Goal: Find contact information: Find contact information

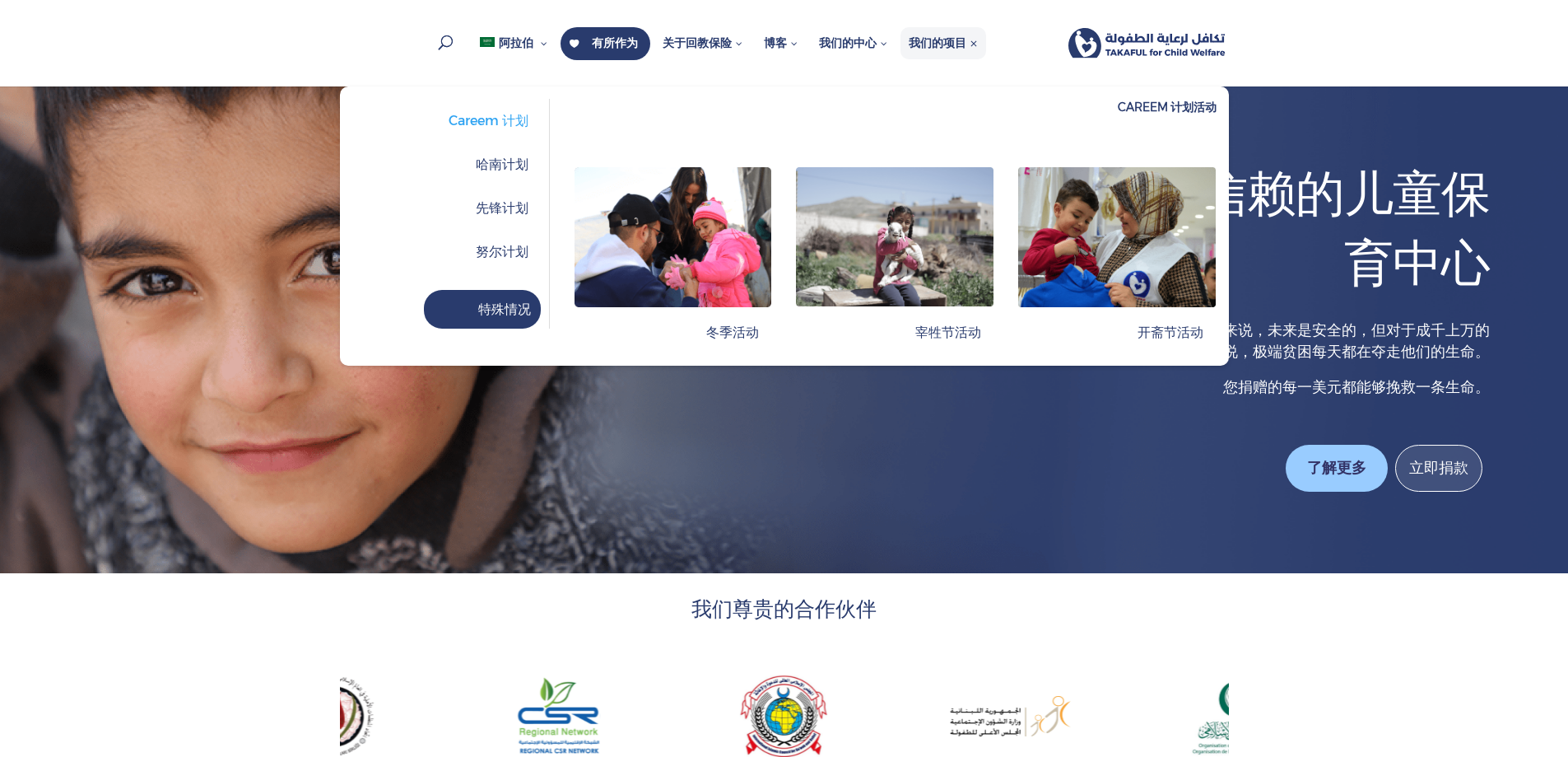
click at [970, 47] on span "我们的项目" at bounding box center [943, 43] width 69 height 16
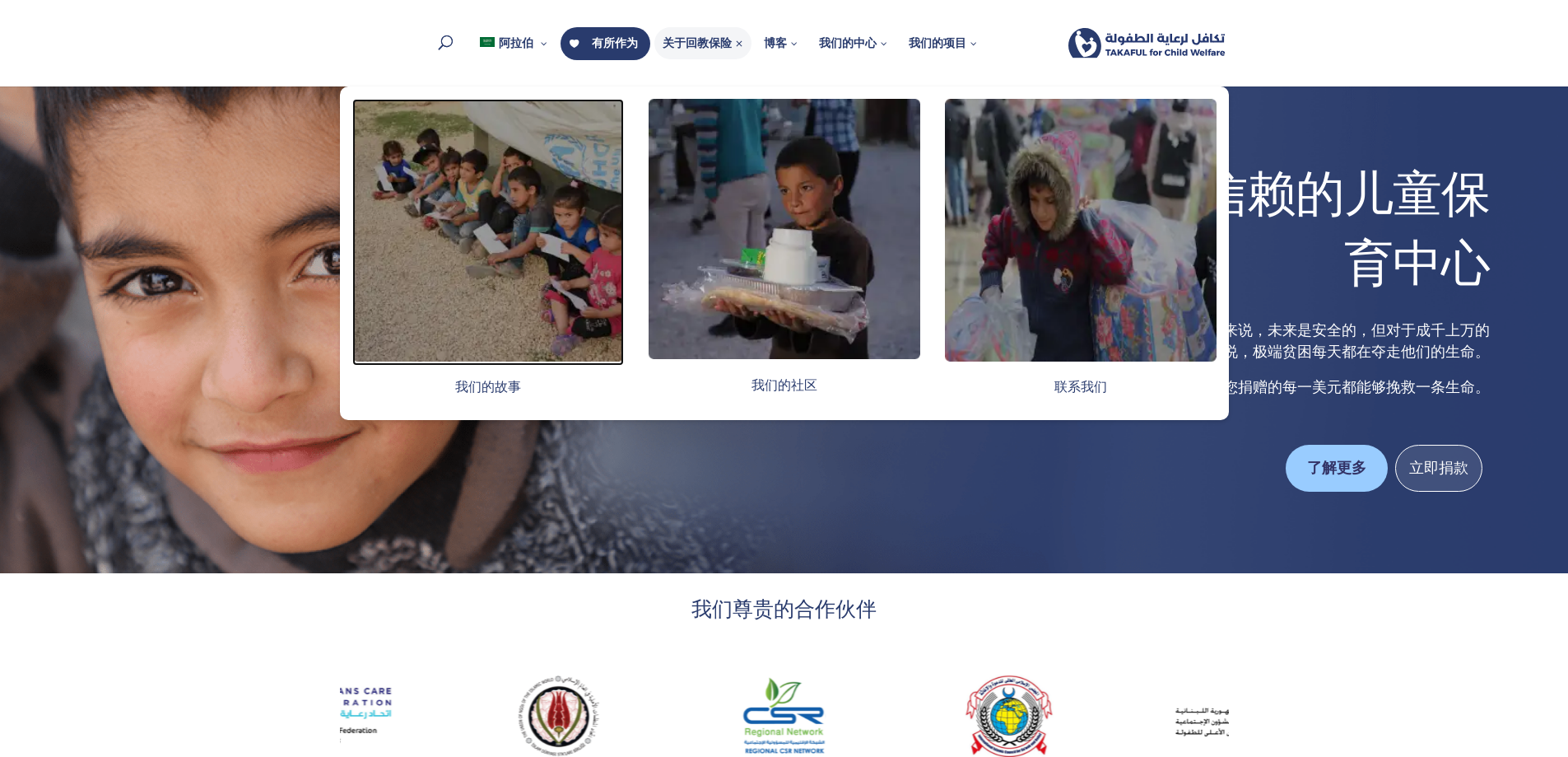
click at [516, 283] on img at bounding box center [488, 230] width 271 height 263
click at [495, 393] on font "我们的故事" at bounding box center [488, 387] width 66 height 16
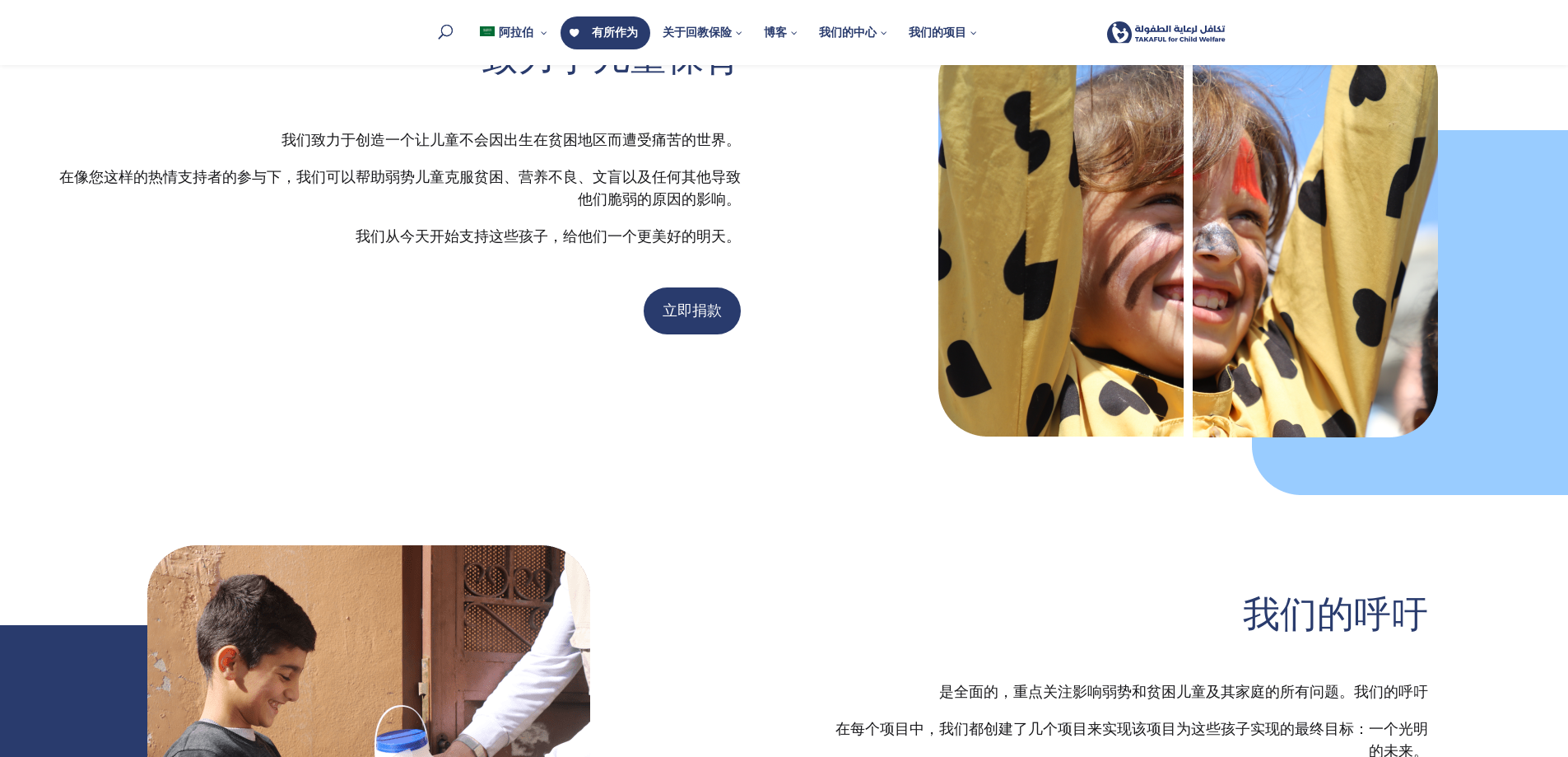
scroll to position [2059, 0]
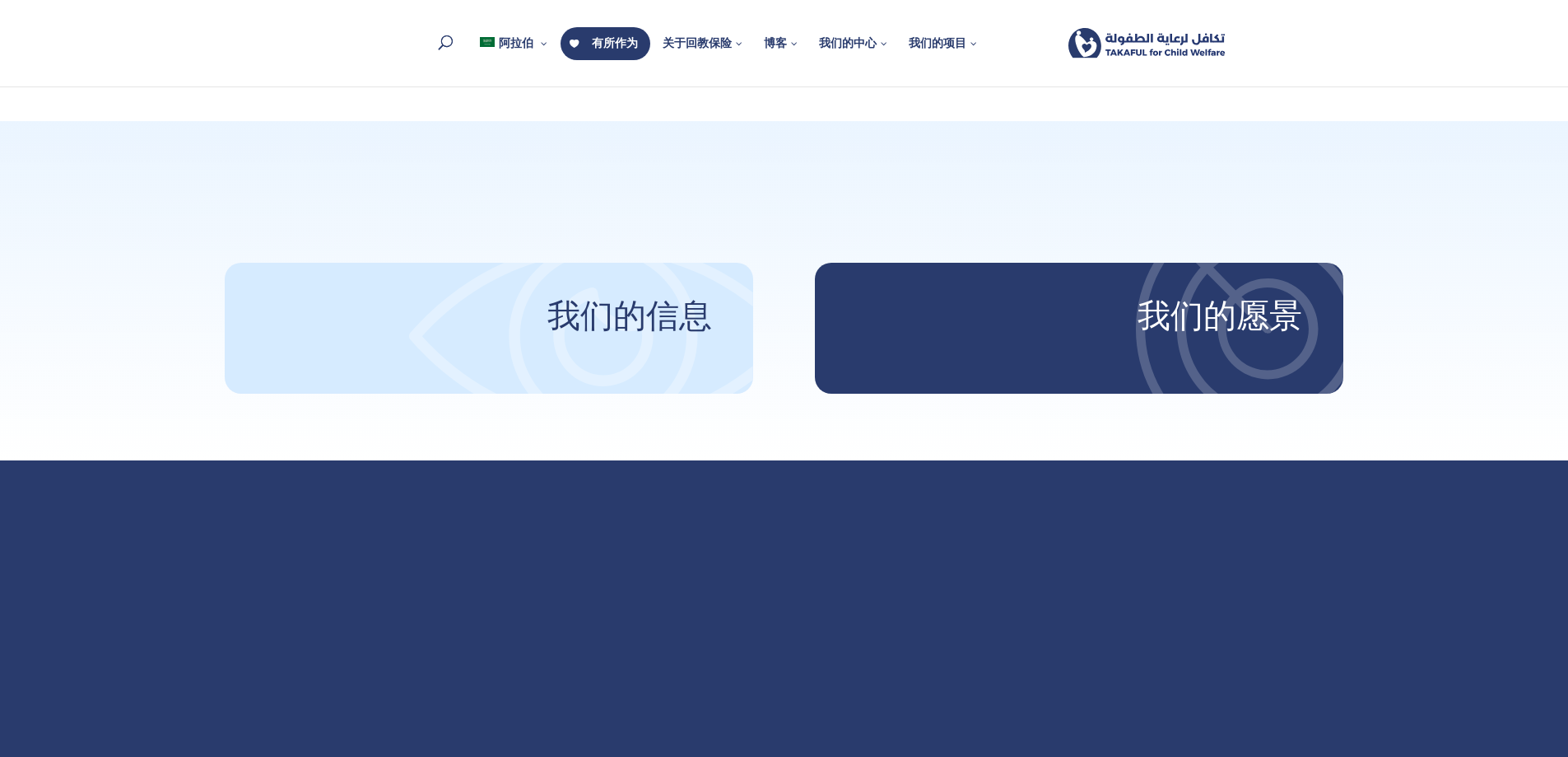
scroll to position [1647, 0]
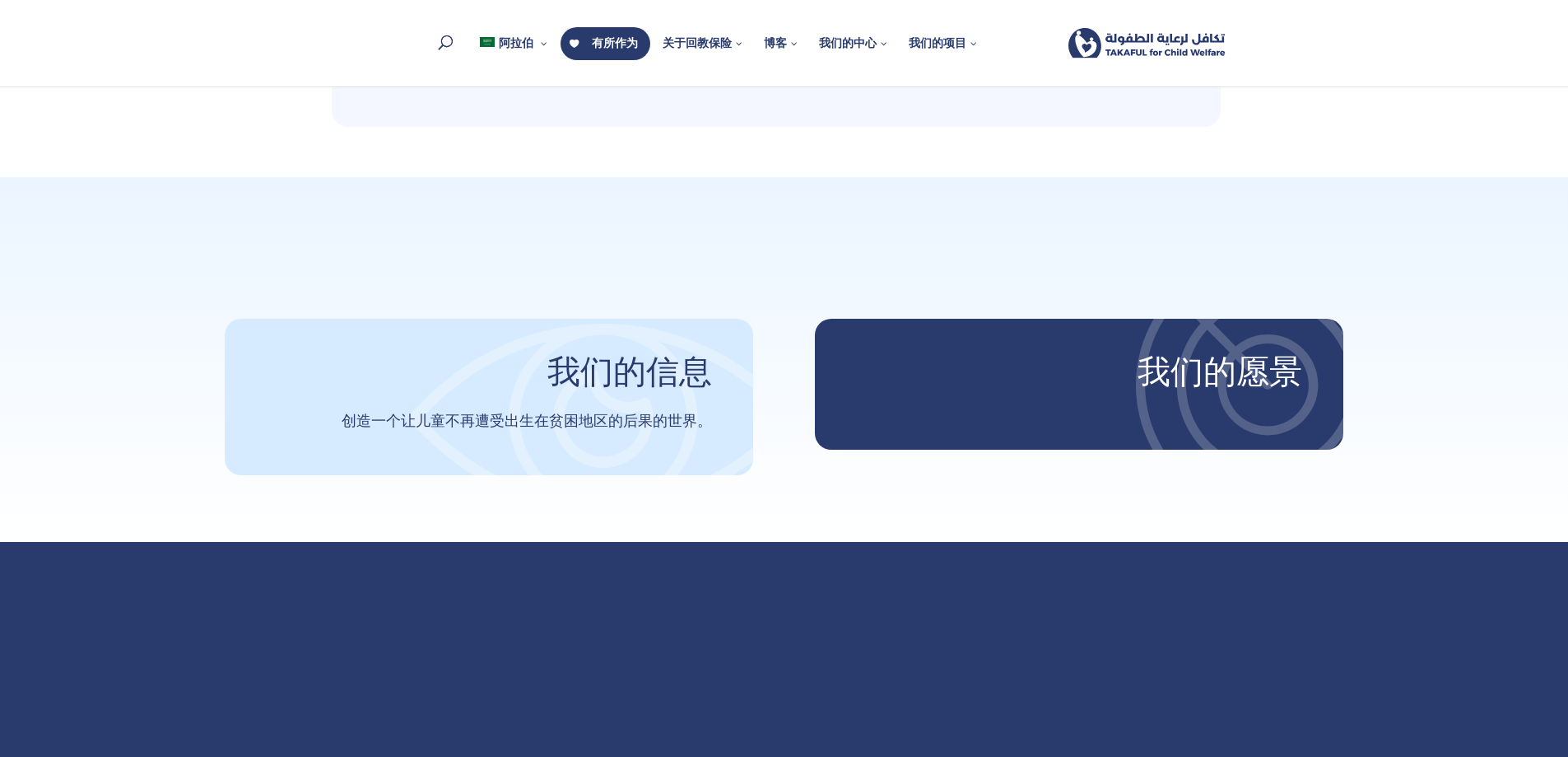
click at [623, 381] on font "我们的信息" at bounding box center [630, 371] width 165 height 41
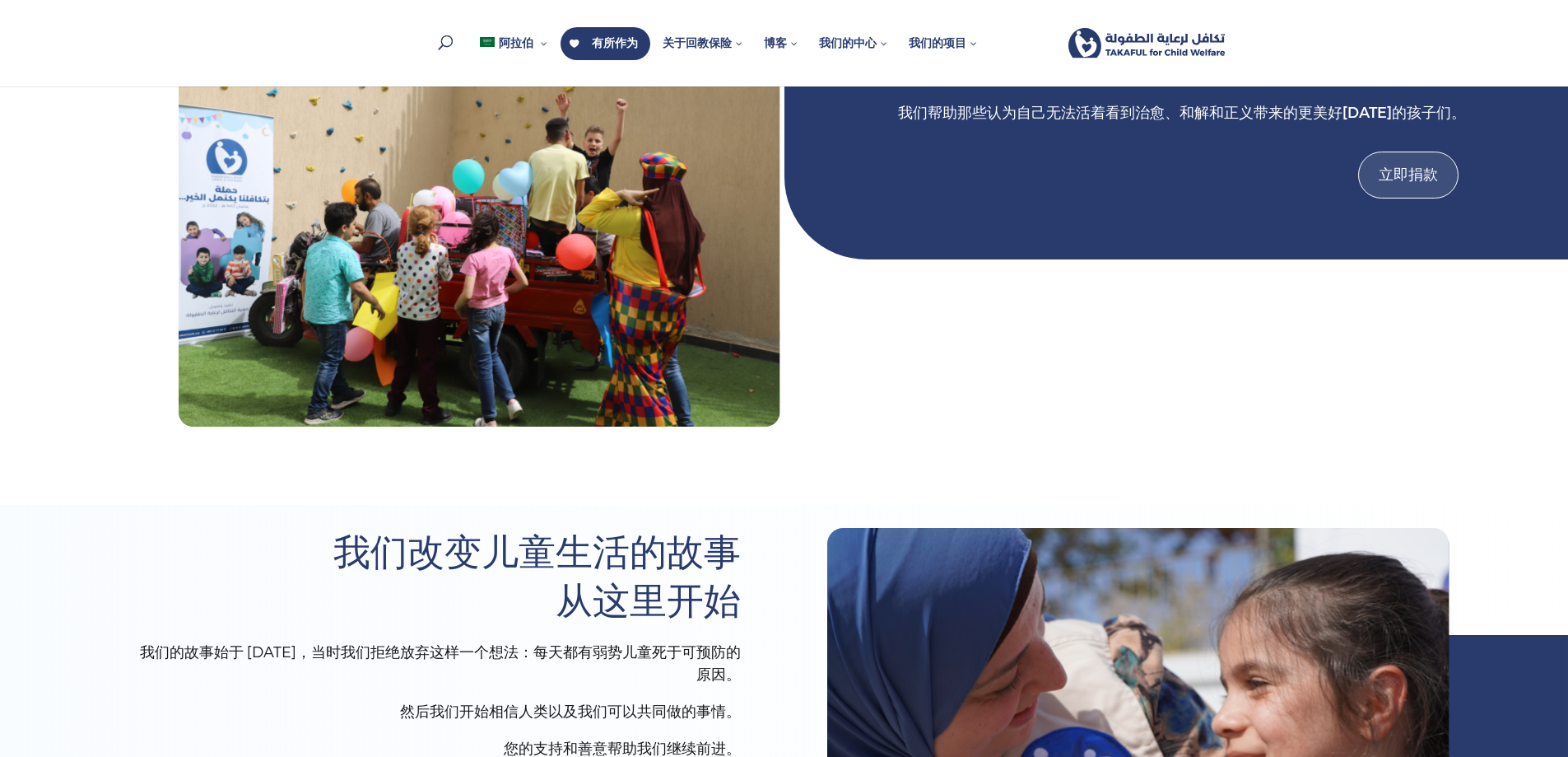
scroll to position [0, 0]
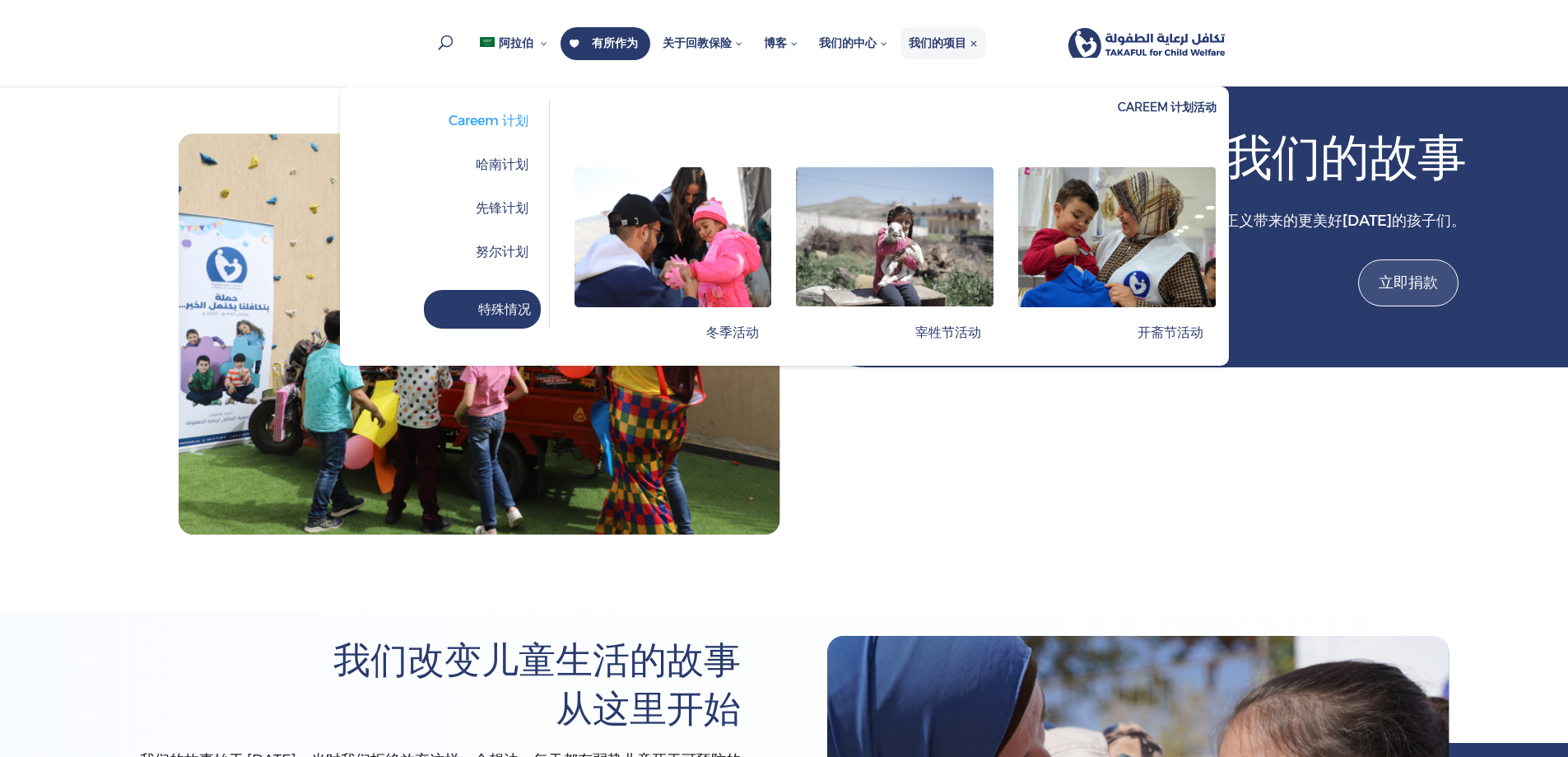
click at [970, 47] on span "我们的项目" at bounding box center [943, 43] width 69 height 16
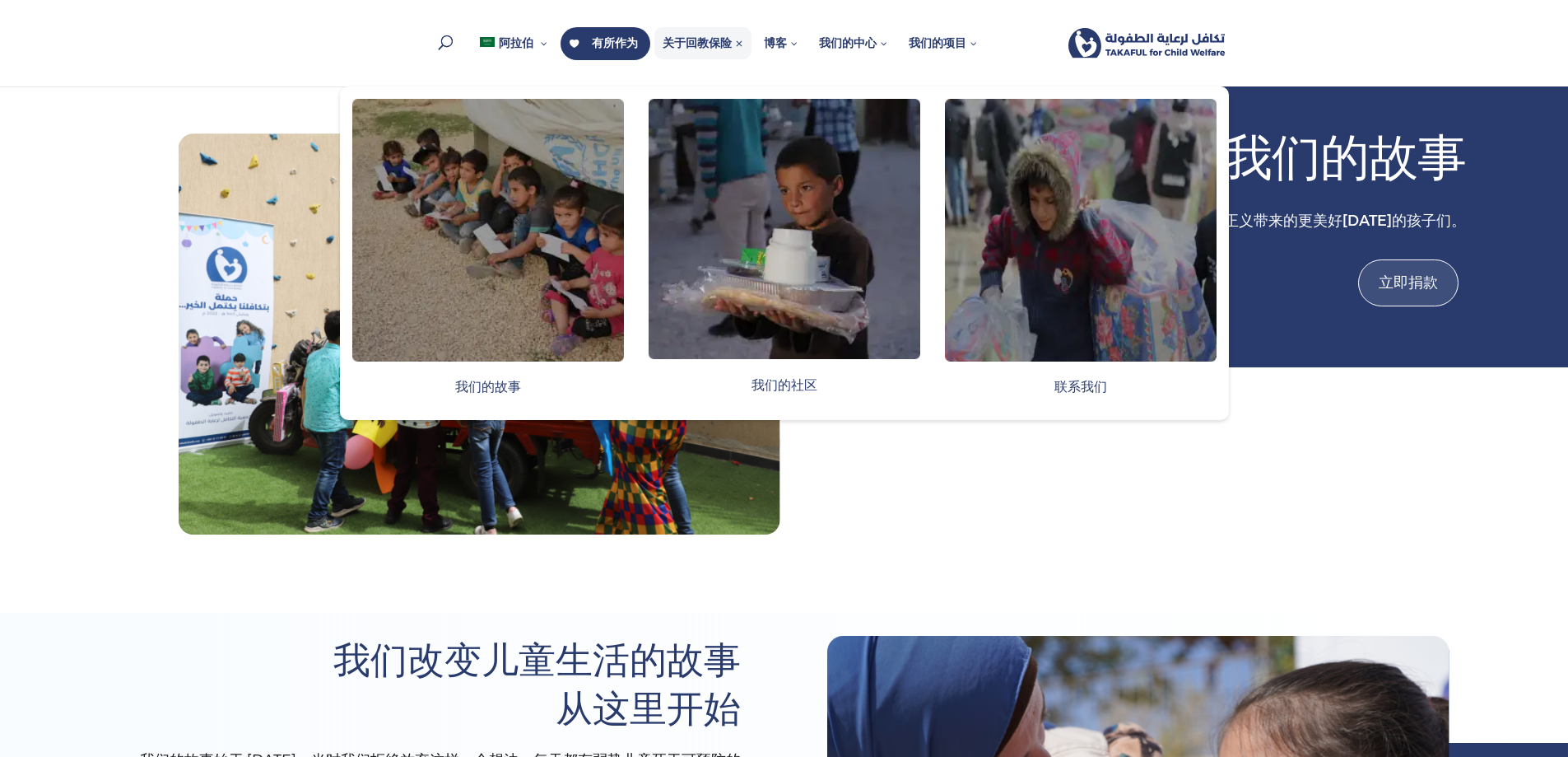
click at [732, 43] on font "关于回教保险" at bounding box center [697, 43] width 69 height 15
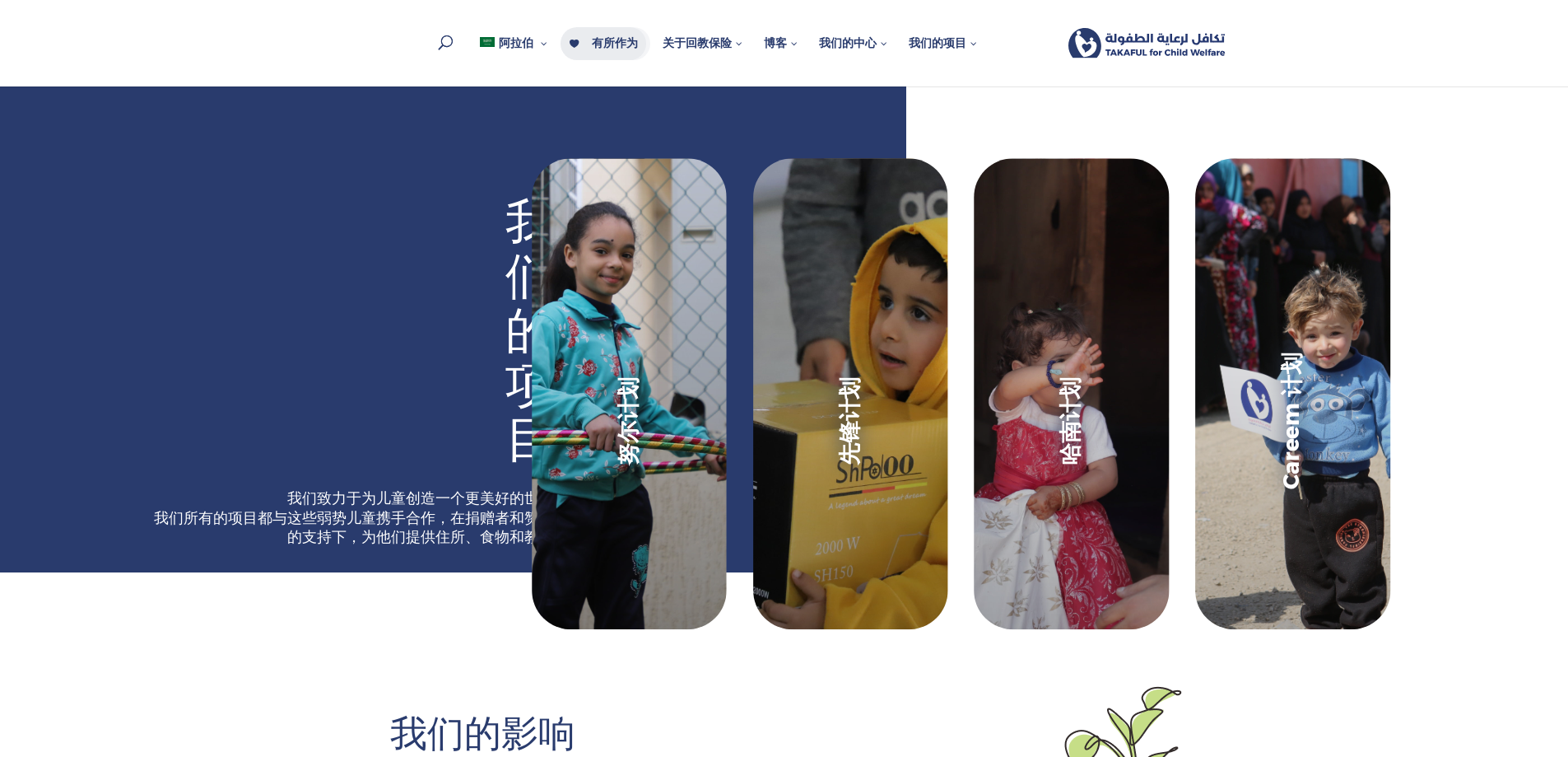
click at [615, 46] on font "有所作为" at bounding box center [615, 43] width 46 height 15
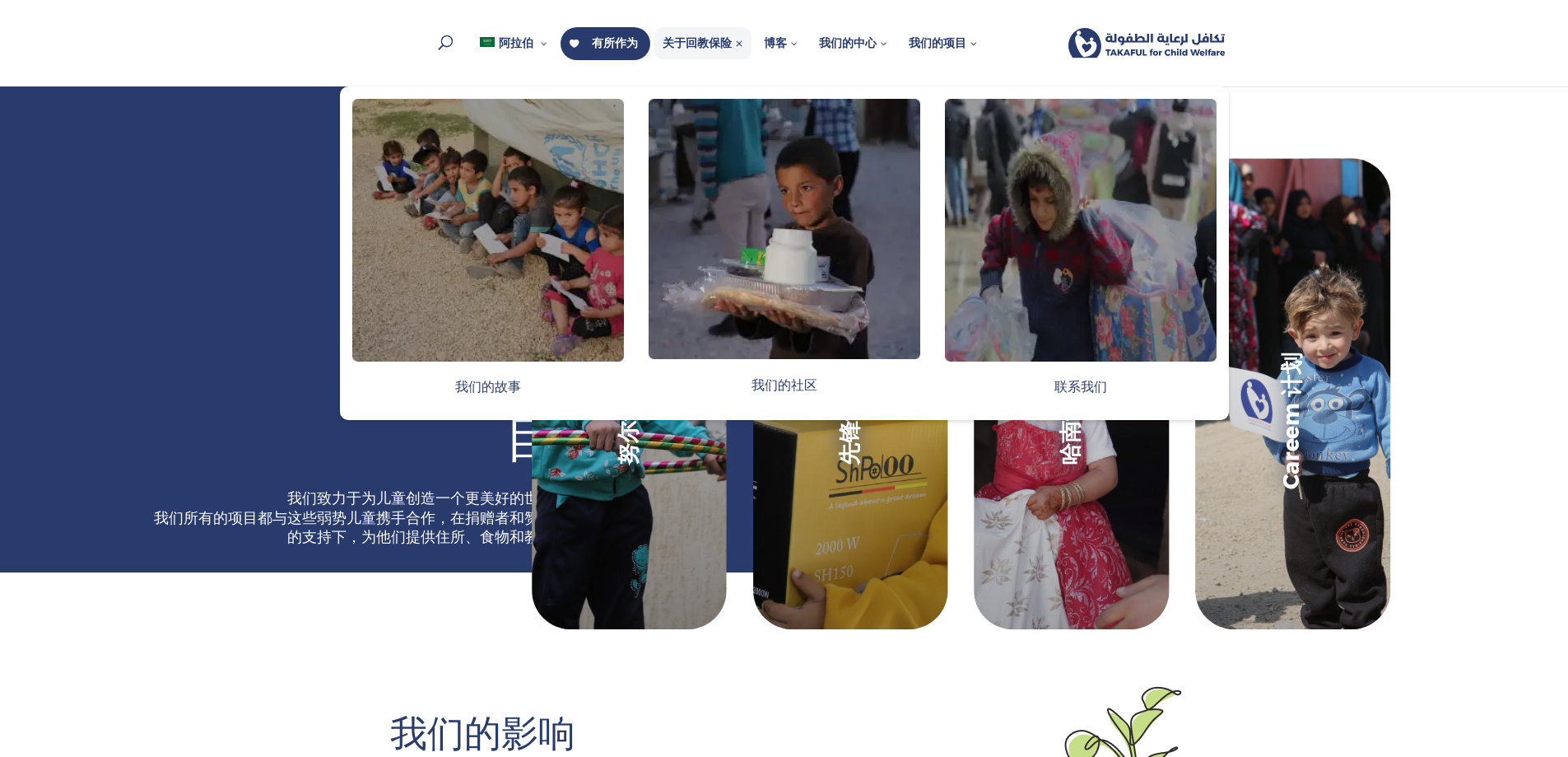
click at [699, 52] on span "关于回教保险" at bounding box center [702, 43] width 97 height 32
click at [545, 295] on img at bounding box center [488, 230] width 271 height 263
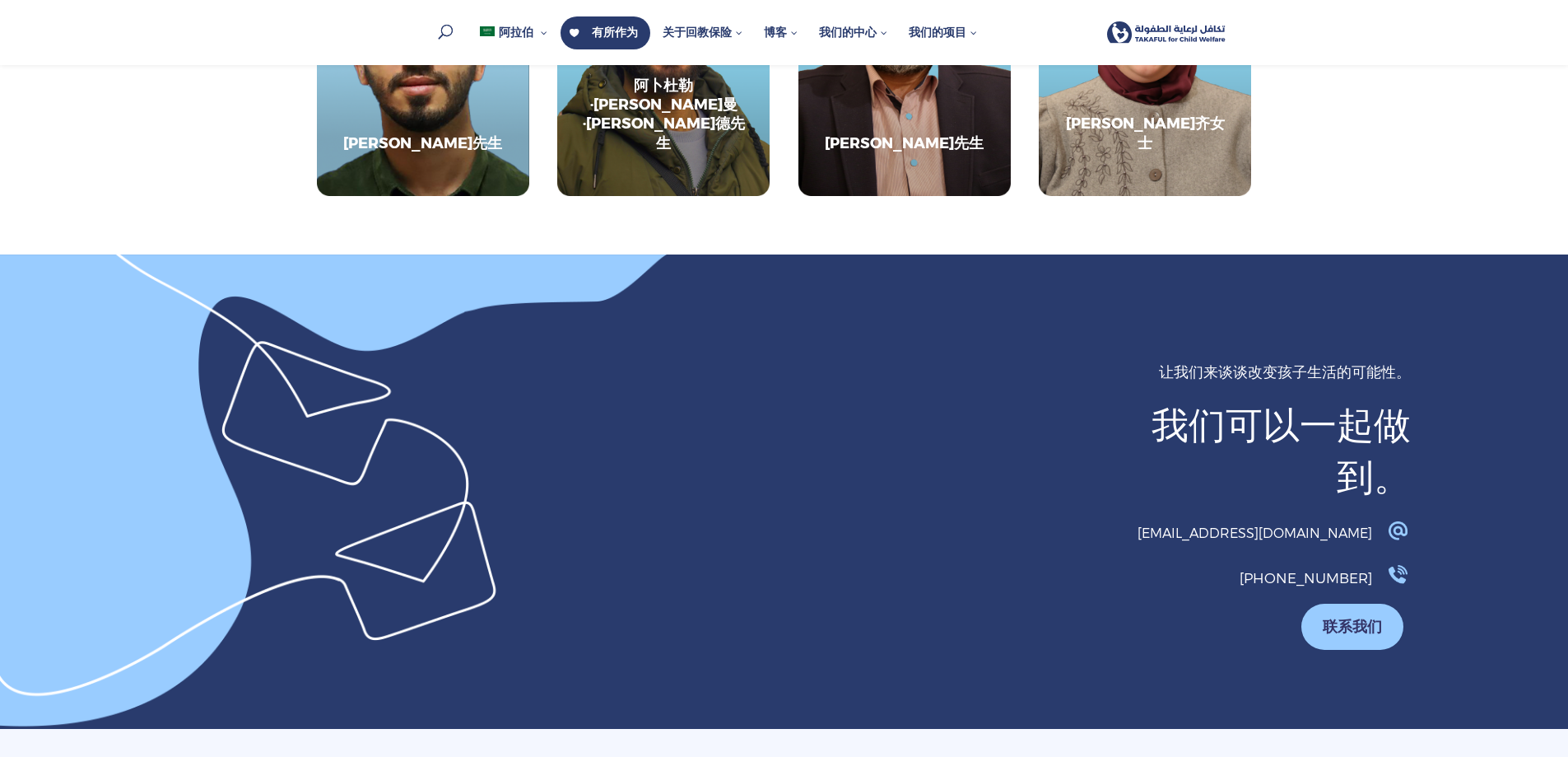
scroll to position [3706, 0]
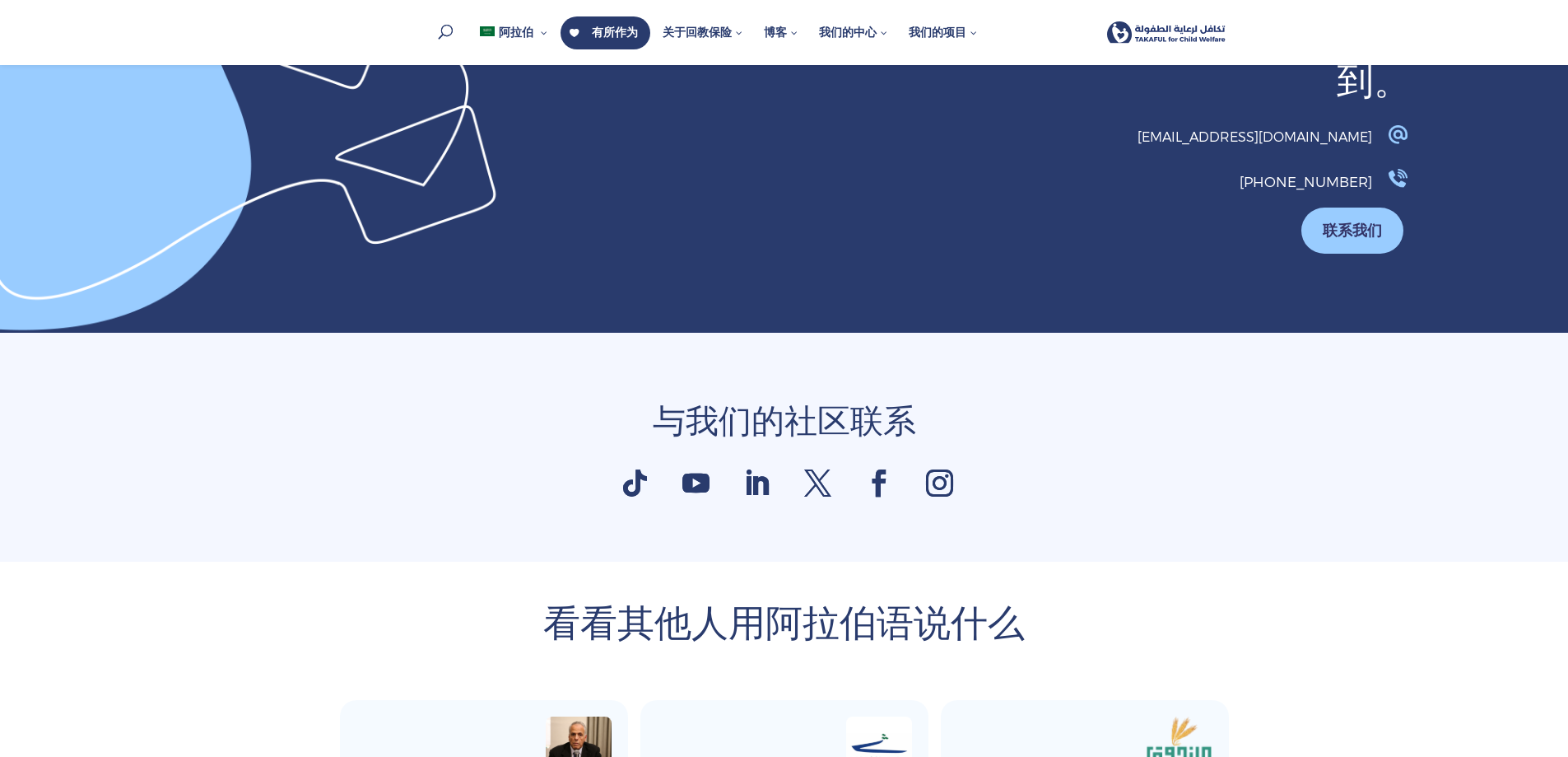
click at [1340, 226] on font "联系我们" at bounding box center [1352, 230] width 59 height 18
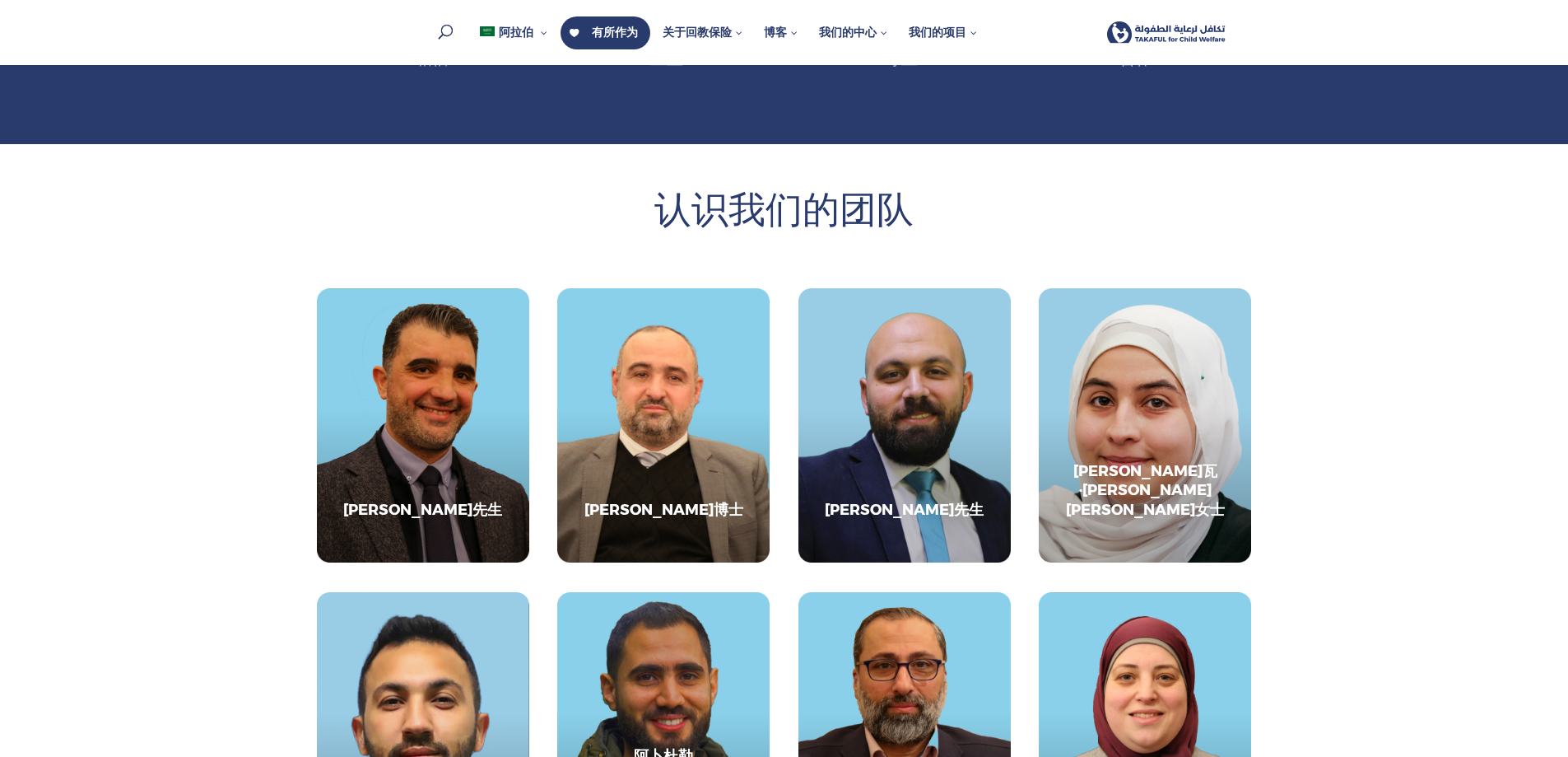
scroll to position [2636, 0]
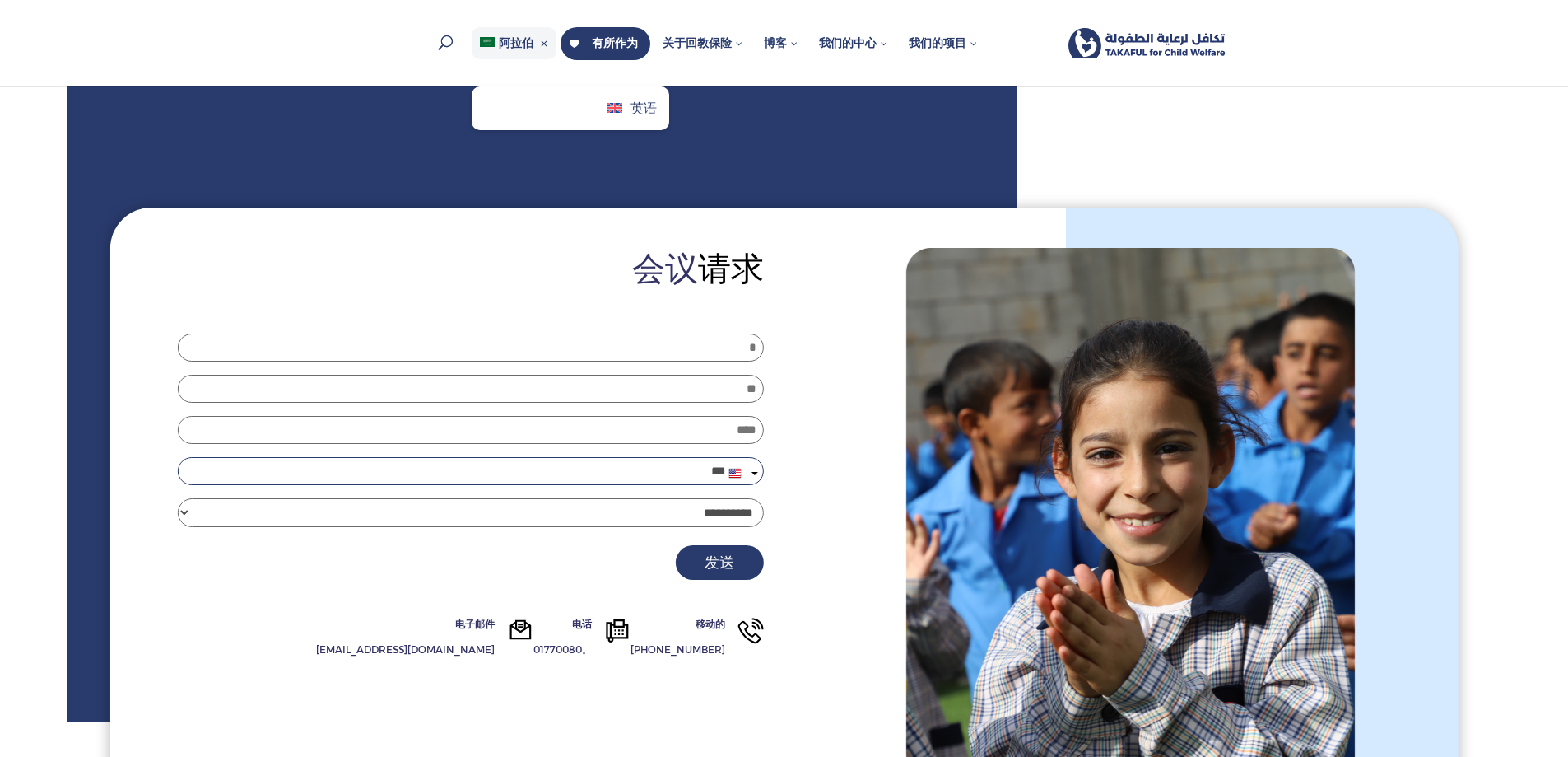
click at [546, 47] on span "阿拉伯" at bounding box center [514, 43] width 68 height 16
click at [618, 107] on img at bounding box center [615, 108] width 15 height 10
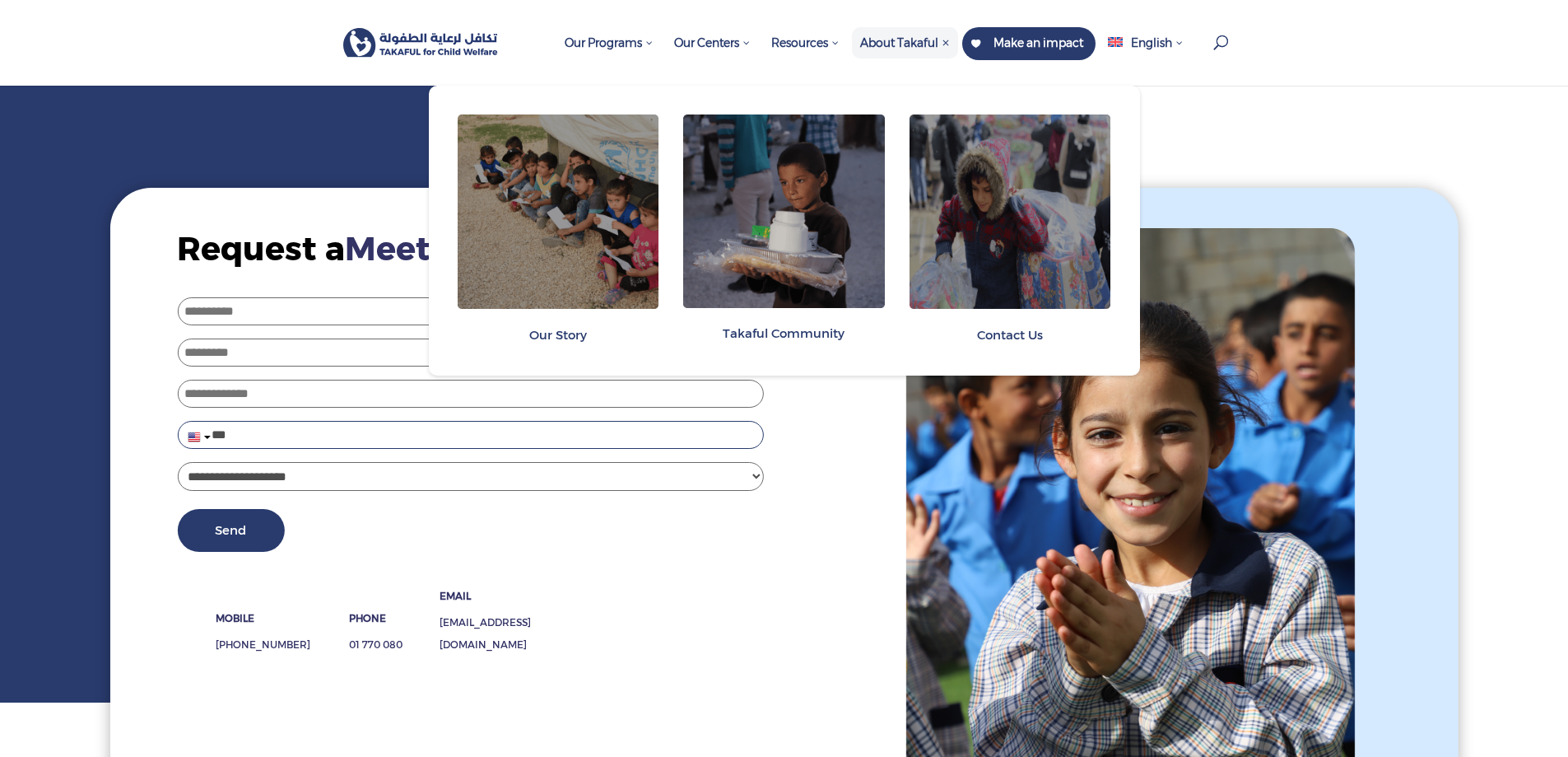
click at [904, 45] on span "About Takaful" at bounding box center [905, 43] width 90 height 15
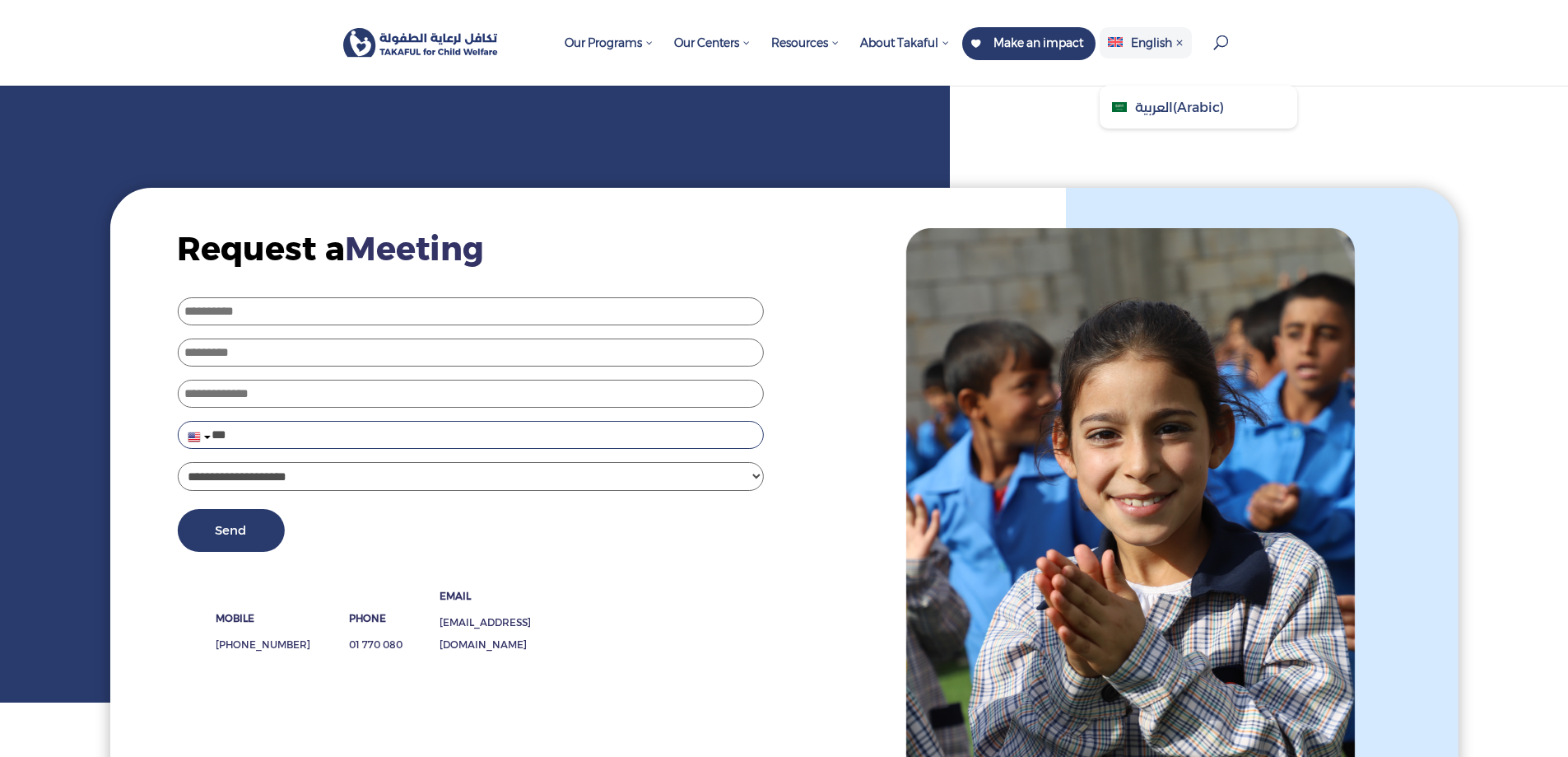
click at [1168, 38] on span "English" at bounding box center [1151, 43] width 41 height 15
click at [1146, 110] on span "العربية" at bounding box center [1154, 107] width 38 height 16
